Goal: Download file/media: Download file/media

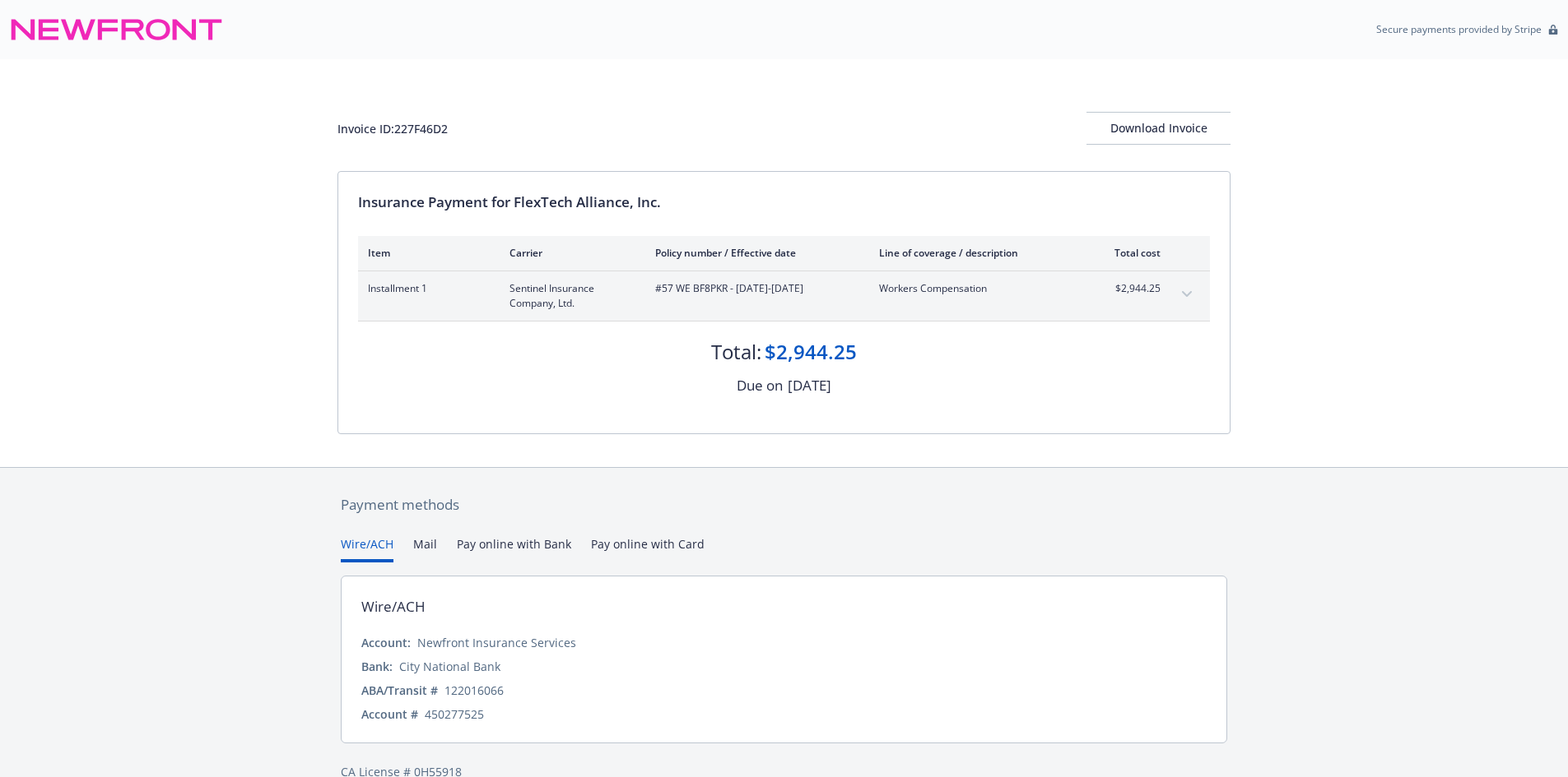
click at [791, 341] on div "$2,944.25" at bounding box center [811, 352] width 92 height 28
click at [1176, 297] on button "expand content" at bounding box center [1187, 295] width 27 height 27
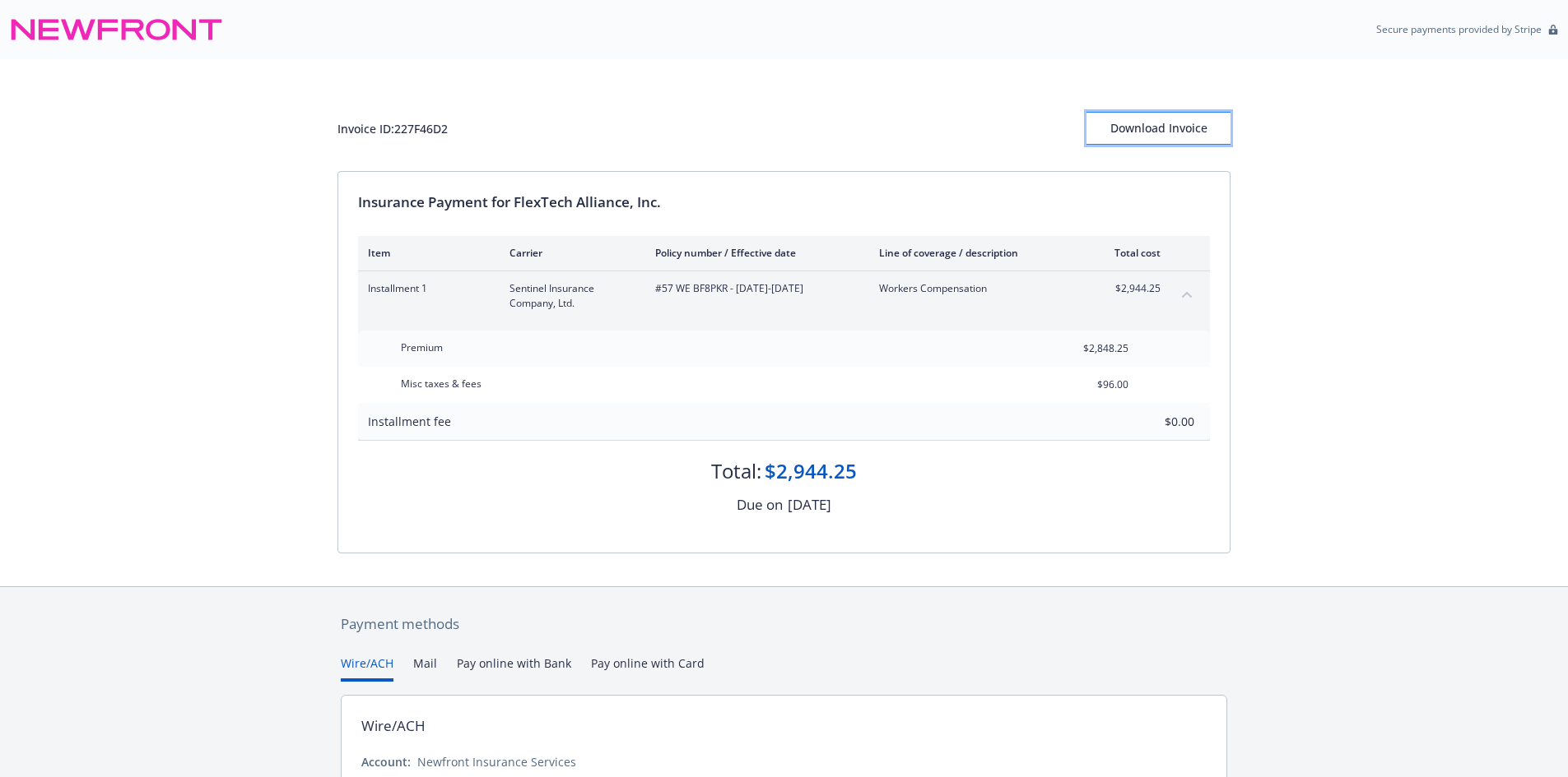
click at [1167, 135] on div "Download Invoice" at bounding box center [1158, 128] width 144 height 31
